Goal: Task Accomplishment & Management: Manage account settings

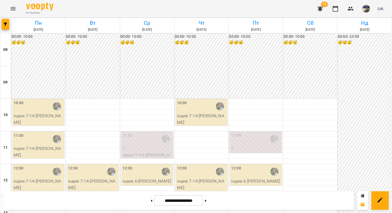
scroll to position [288, 0]
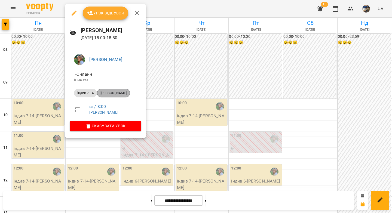
click at [118, 95] on span "[PERSON_NAME]" at bounding box center [113, 93] width 33 height 5
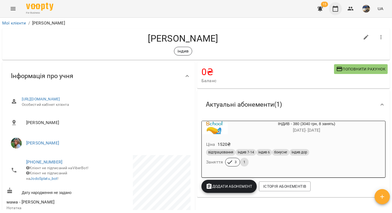
click at [337, 9] on icon "button" at bounding box center [335, 8] width 7 height 7
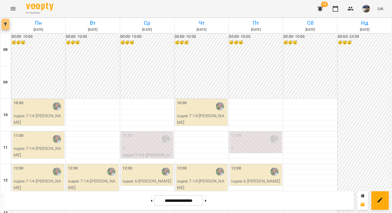
click at [7, 26] on button "button" at bounding box center [6, 24] width 8 height 11
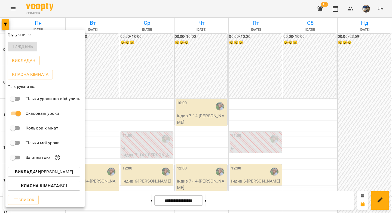
click at [53, 173] on p "Викладач : [PERSON_NAME]" at bounding box center [44, 172] width 58 height 7
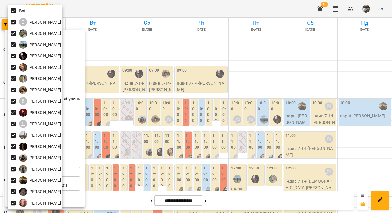
click at [136, 50] on div at bounding box center [196, 106] width 392 height 213
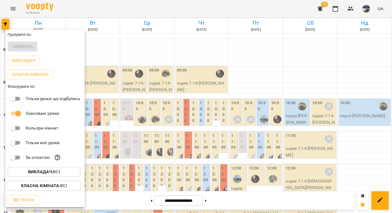
click at [137, 51] on div at bounding box center [196, 106] width 392 height 213
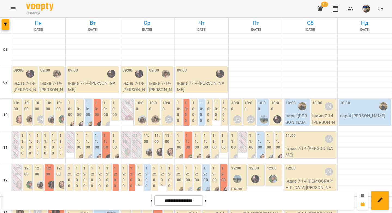
click at [151, 201] on icon at bounding box center [151, 201] width 1 height 2
type input "**********"
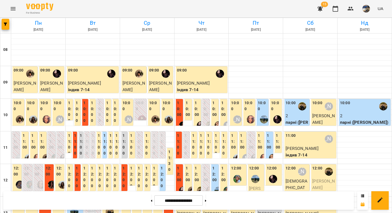
scroll to position [92, 0]
click at [39, 22] on h6 "Пн" at bounding box center [38, 23] width 53 height 8
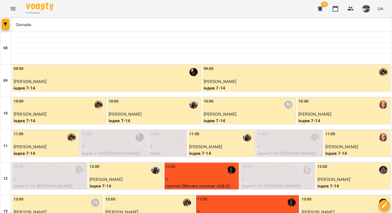
scroll to position [313, 0]
drag, startPoint x: 110, startPoint y: 191, endPoint x: 140, endPoint y: 155, distance: 46.9
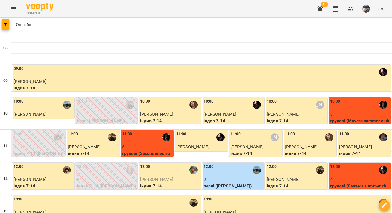
scroll to position [204, 0]
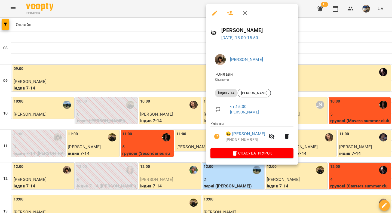
click at [308, 88] on div at bounding box center [196, 106] width 392 height 213
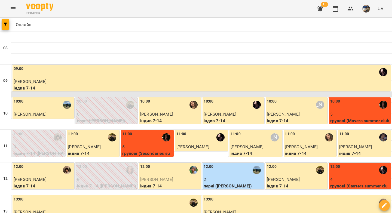
scroll to position [0, 0]
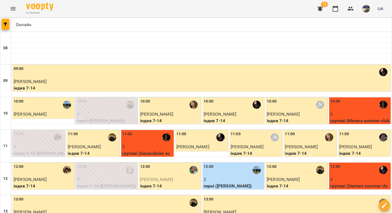
drag, startPoint x: 118, startPoint y: 185, endPoint x: 160, endPoint y: 122, distance: 76.2
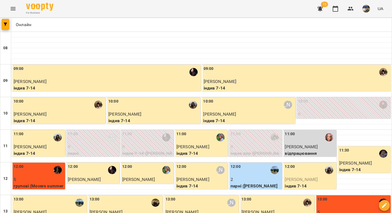
scroll to position [313, 0]
